Goal: Task Accomplishment & Management: Complete application form

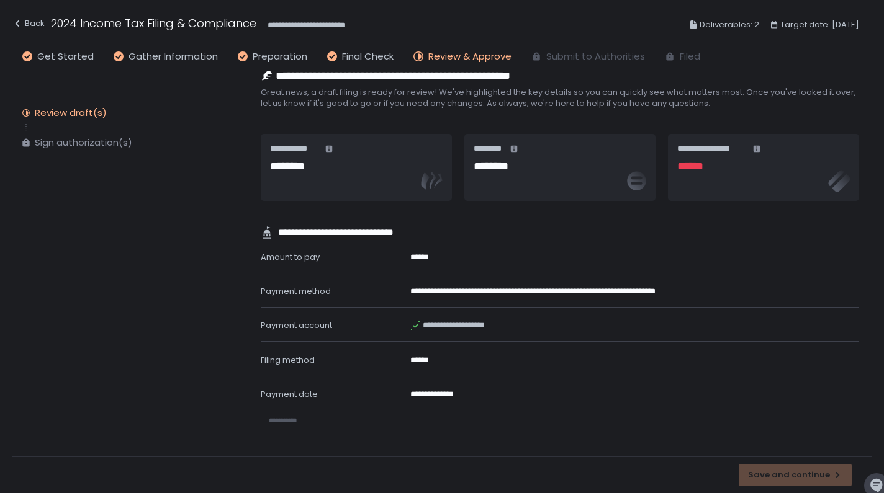
scroll to position [16, 0]
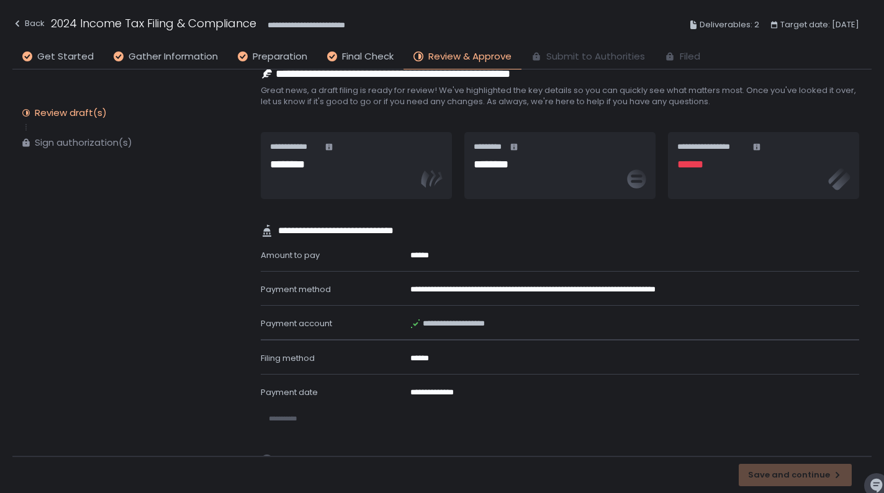
click at [328, 147] on icon at bounding box center [328, 146] width 7 height 7
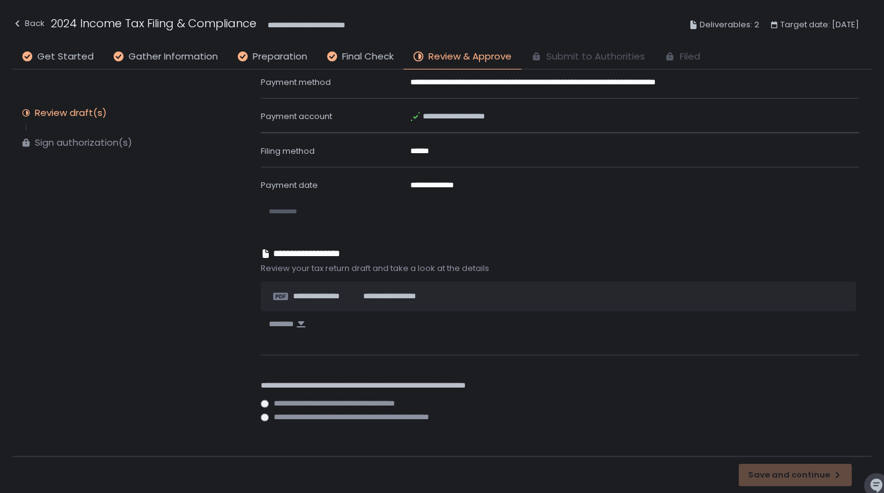
scroll to position [453, 0]
click at [303, 320] on icon "button" at bounding box center [301, 325] width 10 height 10
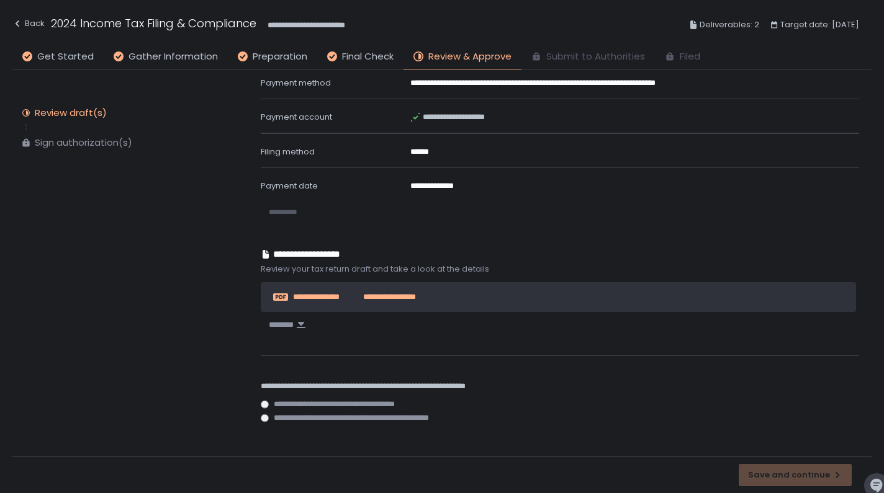
click at [390, 297] on span "**********" at bounding box center [384, 297] width 61 height 11
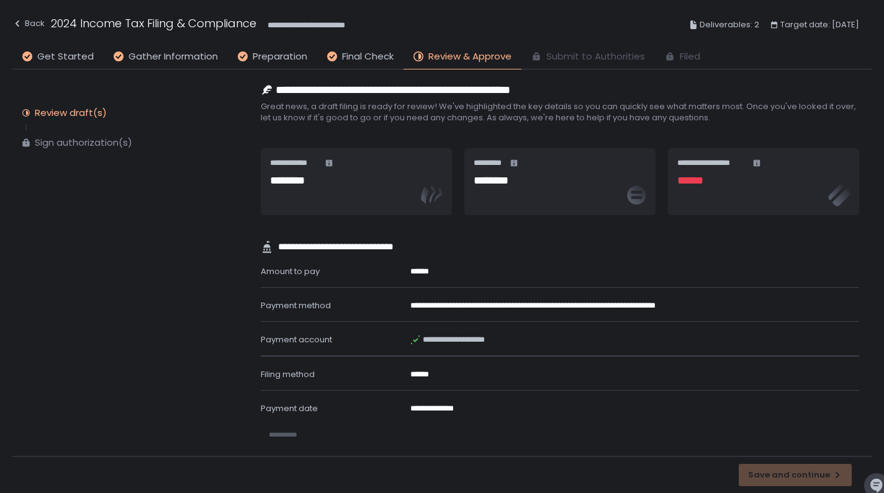
scroll to position [0, 0]
click at [698, 180] on h1 "******" at bounding box center [762, 181] width 171 height 17
click at [86, 140] on div "Sign authorization(s)" at bounding box center [83, 143] width 97 height 12
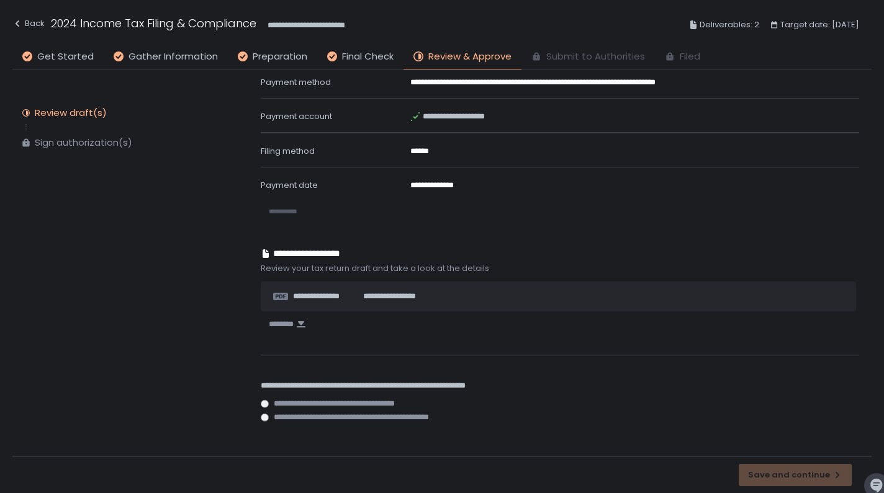
scroll to position [453, 0]
click at [775, 473] on div "Save and continue" at bounding box center [441, 474] width 859 height 37
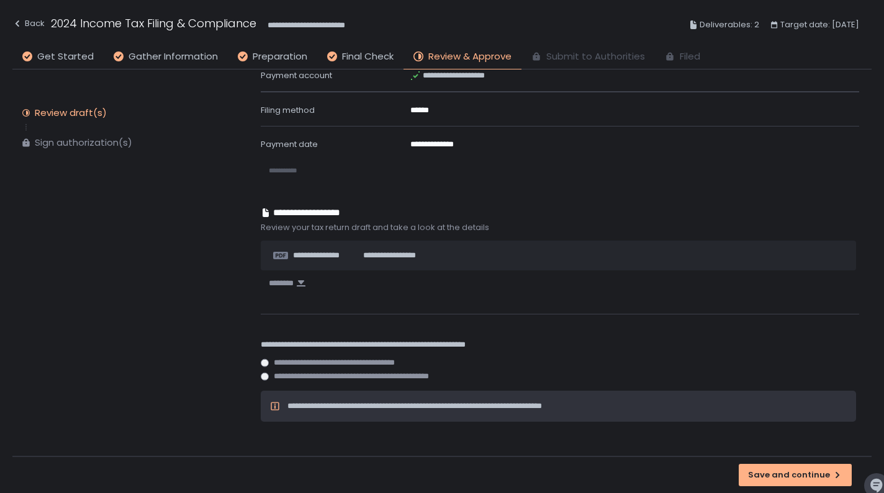
scroll to position [494, 0]
click at [773, 477] on div "Save and continue" at bounding box center [795, 475] width 94 height 11
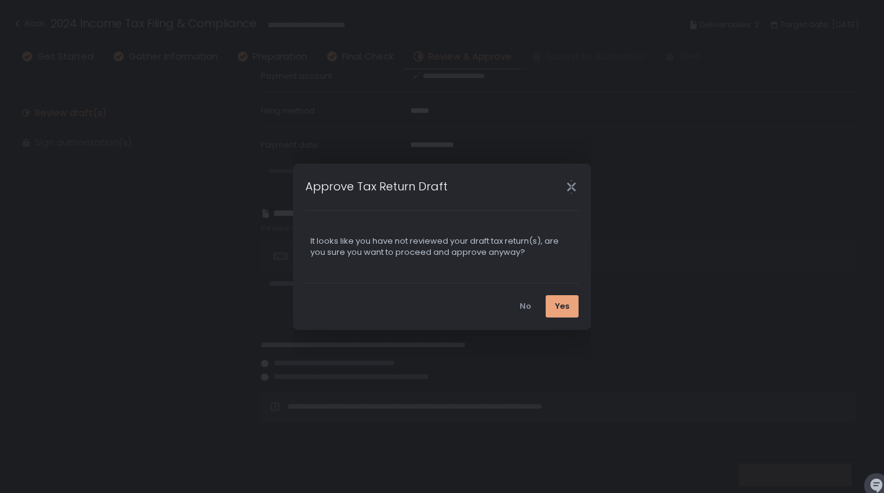
click at [567, 308] on div "Yes" at bounding box center [562, 306] width 14 height 11
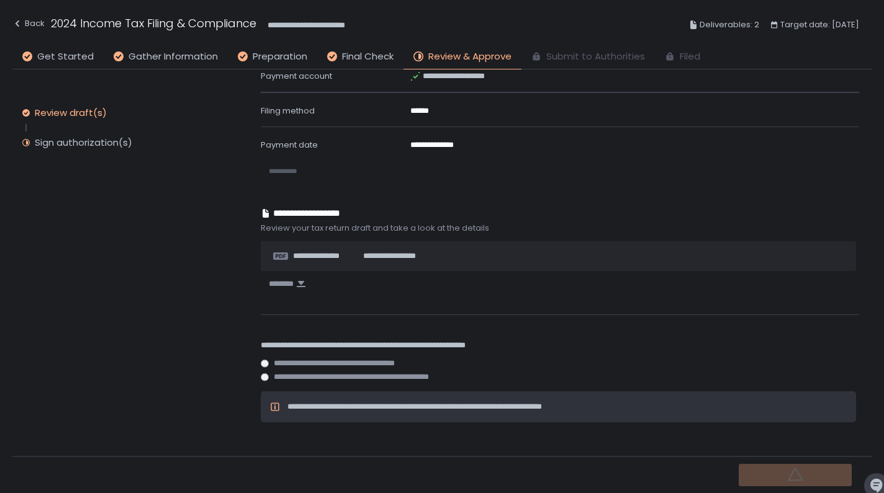
scroll to position [0, 0]
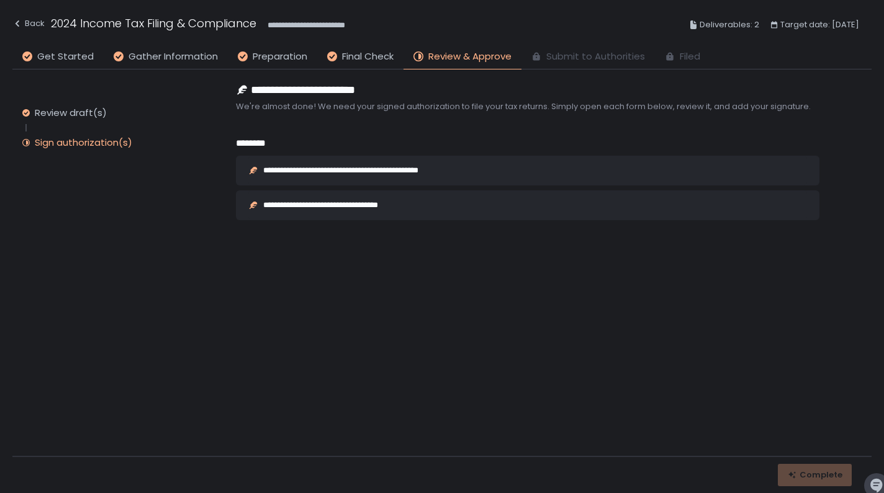
click at [421, 171] on div "**********" at bounding box center [365, 170] width 204 height 8
click at [390, 205] on div "**********" at bounding box center [338, 205] width 151 height 8
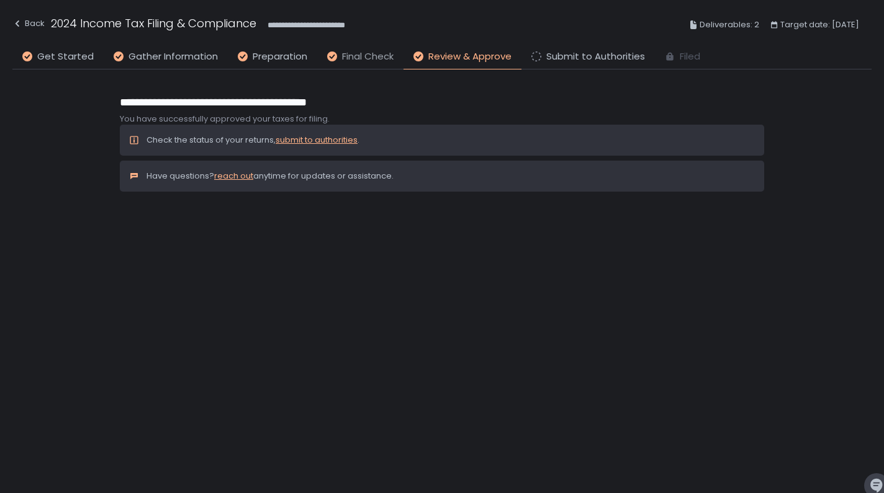
click at [367, 58] on span "Final Check" at bounding box center [368, 57] width 52 height 14
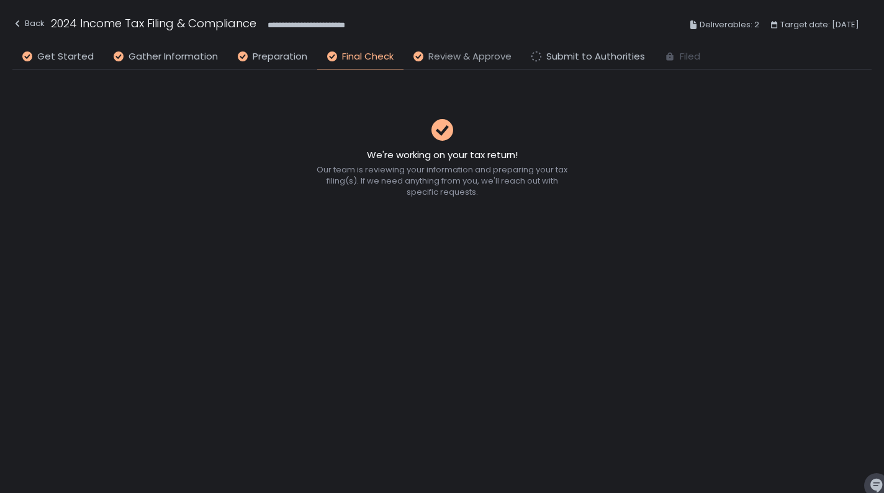
click at [444, 55] on span "Review & Approve" at bounding box center [469, 57] width 83 height 14
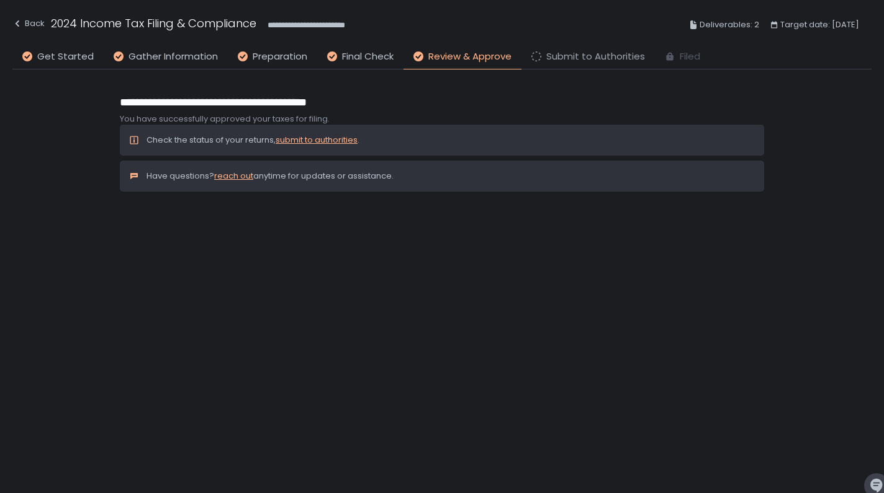
click at [550, 55] on span "Submit to Authorities" at bounding box center [595, 57] width 99 height 14
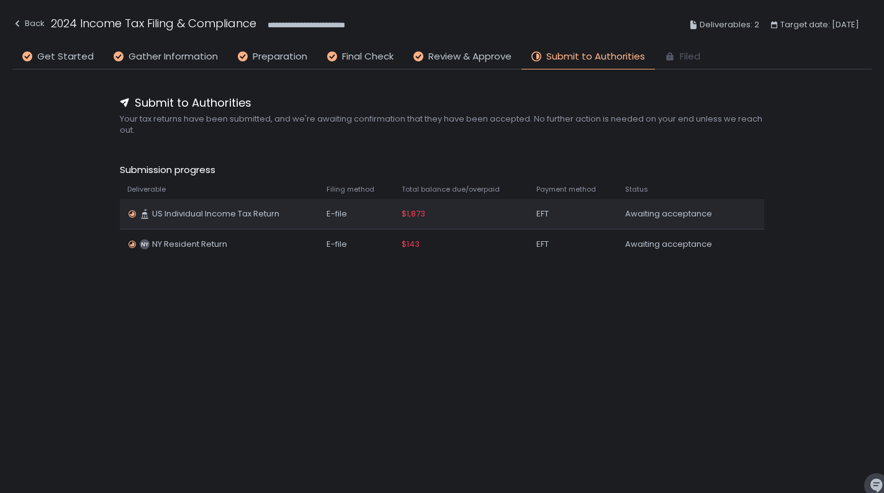
click at [414, 214] on span "$1,873" at bounding box center [414, 214] width 24 height 11
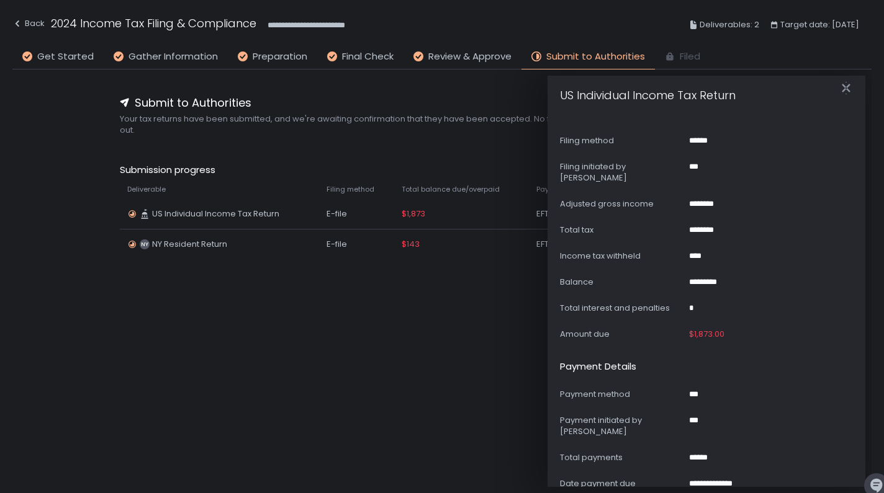
scroll to position [353, 0]
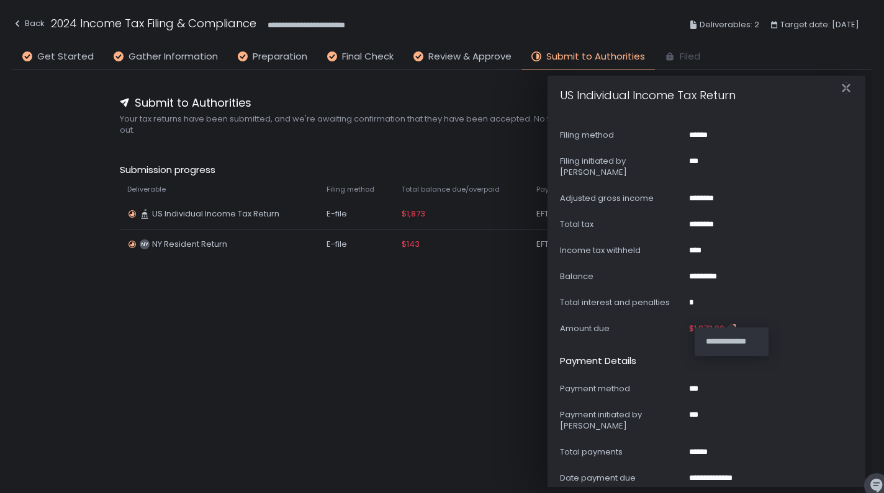
click at [730, 325] on icon "button" at bounding box center [733, 328] width 6 height 7
click at [668, 329] on div "**********" at bounding box center [706, 299] width 293 height 1053
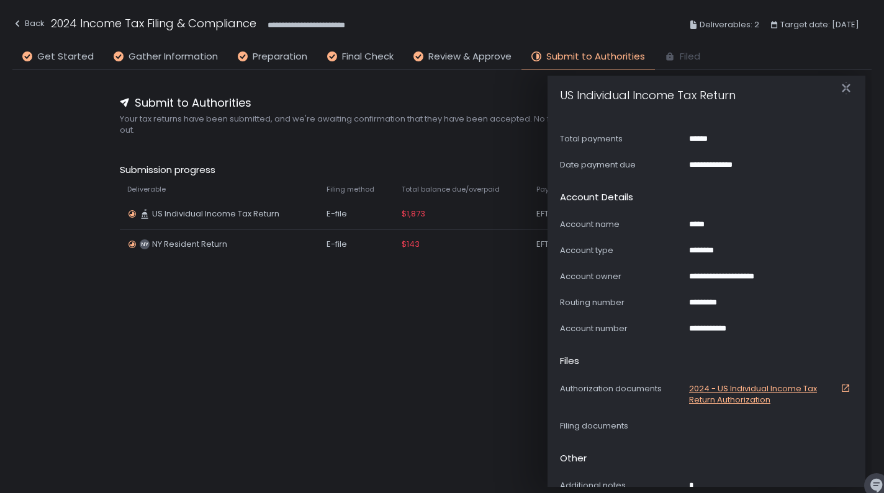
scroll to position [665, 0]
click at [700, 384] on link "2024 - US Individual Income Tax Return Authorization" at bounding box center [771, 395] width 164 height 22
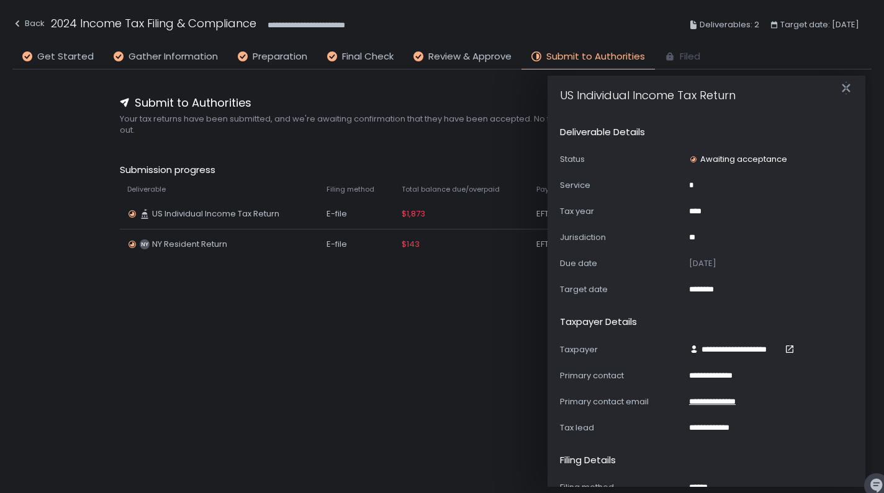
scroll to position [0, 0]
click at [843, 87] on icon "button" at bounding box center [846, 88] width 12 height 12
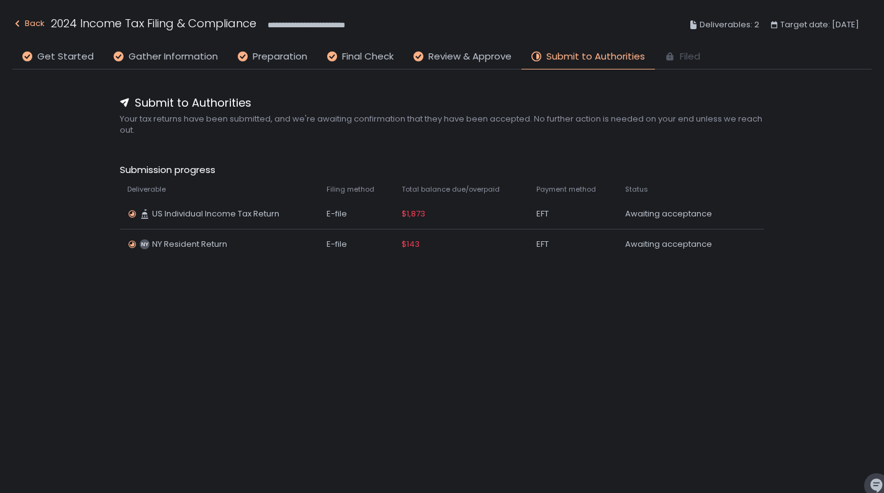
click at [36, 22] on div "Back" at bounding box center [28, 23] width 32 height 15
